Goal: Task Accomplishment & Management: Manage account settings

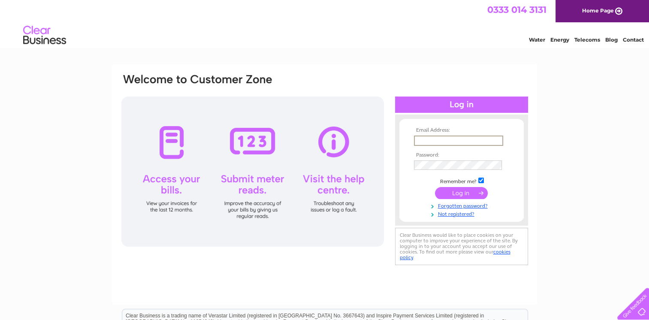
click at [458, 137] on input "text" at bounding box center [458, 141] width 89 height 10
type input "richone12@sky.com"
click at [445, 192] on input "submit" at bounding box center [461, 192] width 53 height 12
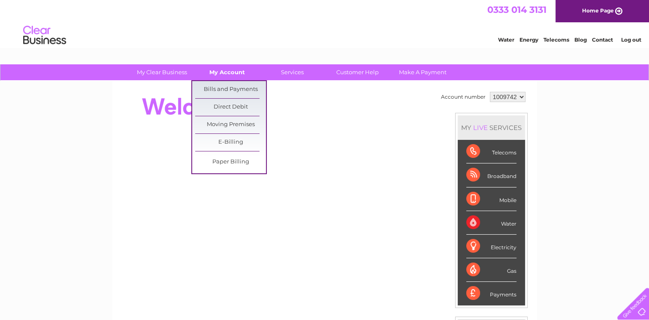
click at [224, 75] on link "My Account" at bounding box center [227, 72] width 71 height 16
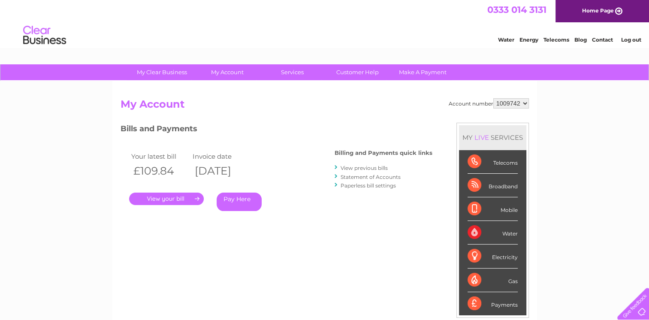
click at [195, 198] on link "." at bounding box center [166, 199] width 75 height 12
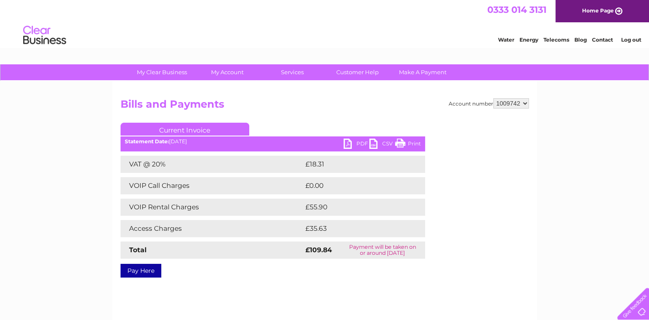
click at [351, 142] on link "PDF" at bounding box center [357, 145] width 26 height 12
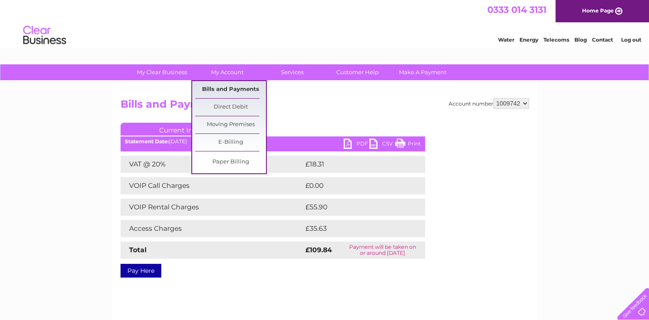
click at [238, 87] on link "Bills and Payments" at bounding box center [230, 89] width 71 height 17
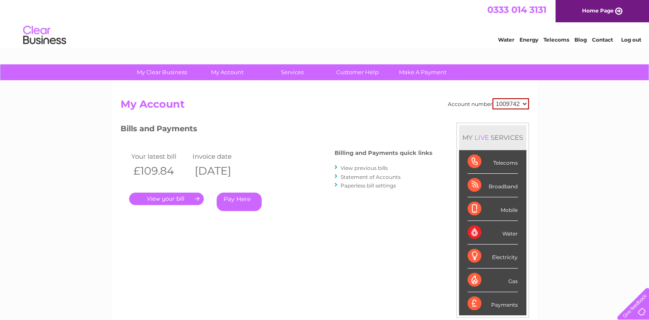
click at [344, 167] on link "View previous bills" at bounding box center [364, 168] width 47 height 6
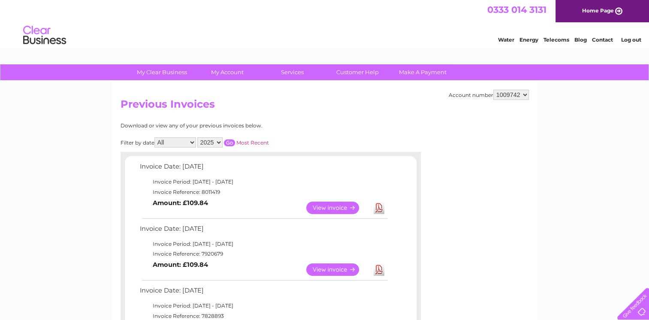
scroll to position [43, 0]
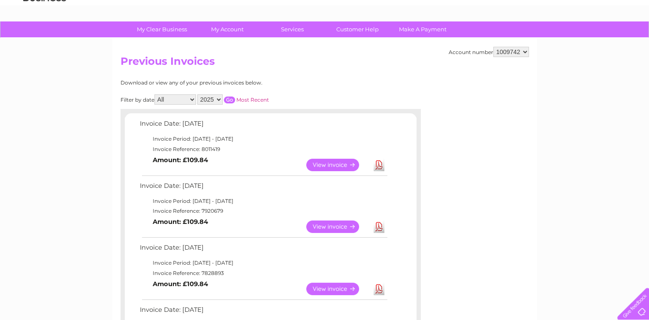
click at [326, 227] on link "View" at bounding box center [337, 227] width 63 height 12
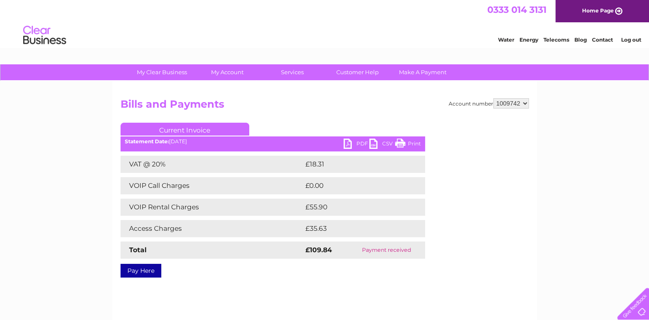
click at [350, 141] on link "PDF" at bounding box center [357, 145] width 26 height 12
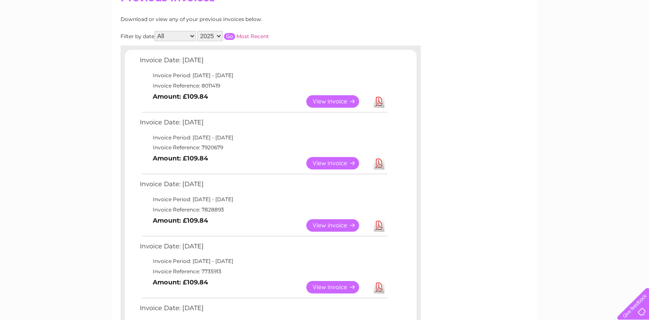
scroll to position [129, 0]
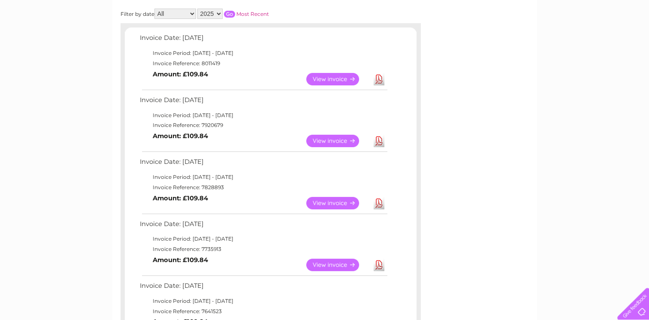
click at [324, 200] on link "View" at bounding box center [337, 203] width 63 height 12
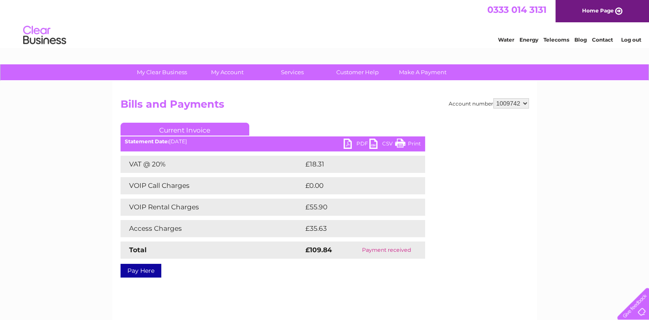
click at [360, 139] on link "PDF" at bounding box center [357, 145] width 26 height 12
click at [626, 41] on link "Log out" at bounding box center [631, 39] width 20 height 6
